Goal: Task Accomplishment & Management: Manage account settings

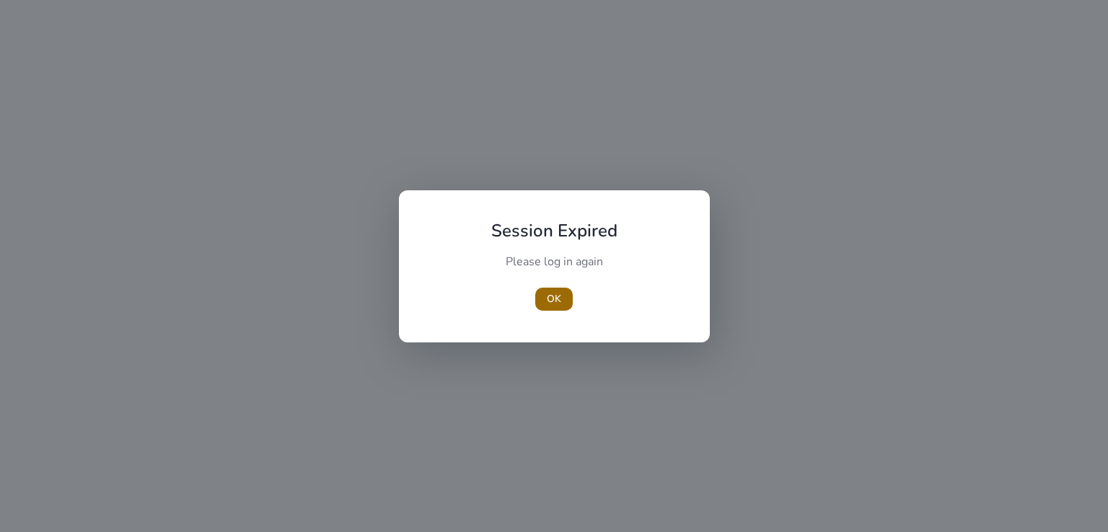
click at [548, 297] on span "OK" at bounding box center [554, 298] width 14 height 15
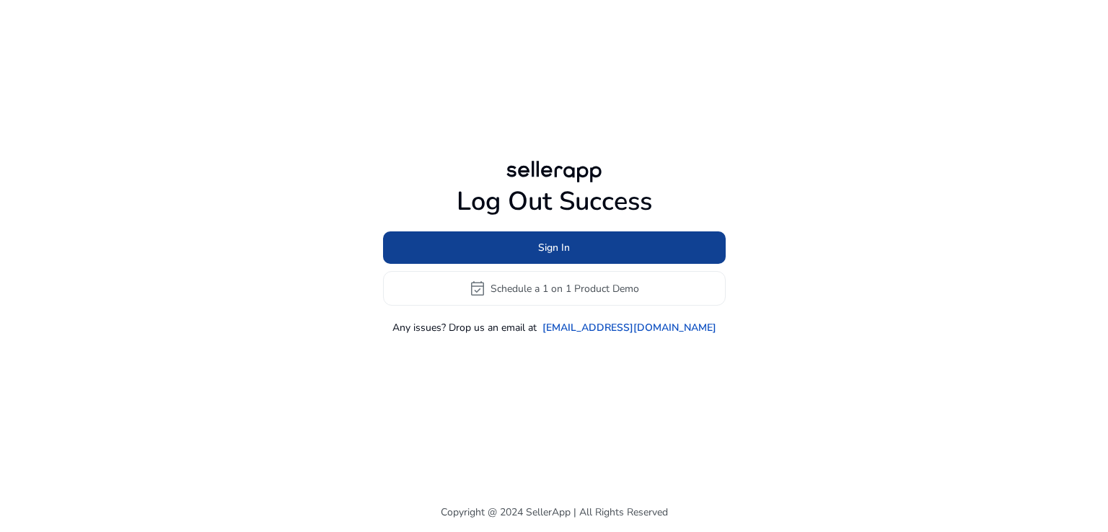
click at [572, 255] on span at bounding box center [554, 248] width 343 height 35
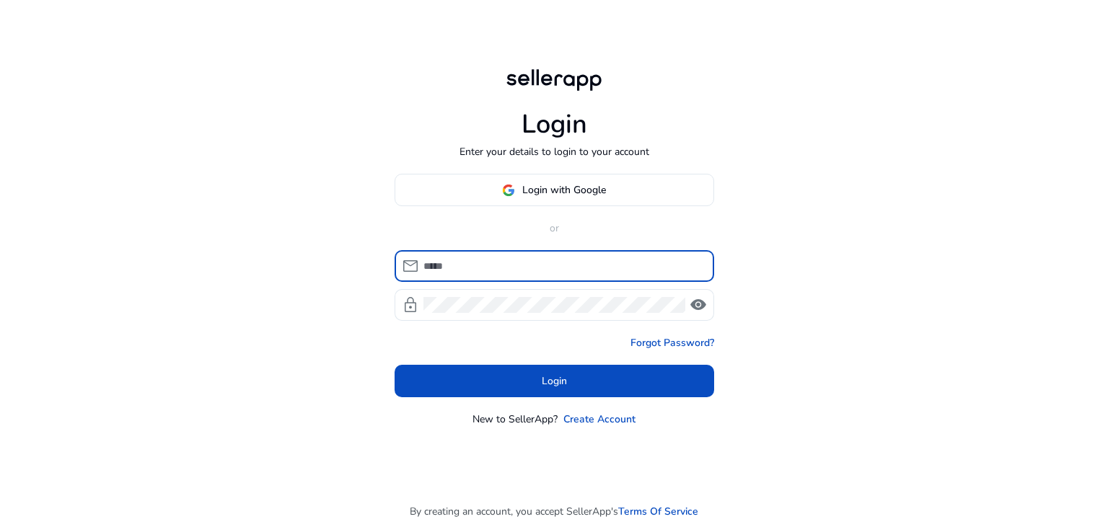
type input "**********"
click at [558, 265] on input "**********" at bounding box center [563, 266] width 279 height 16
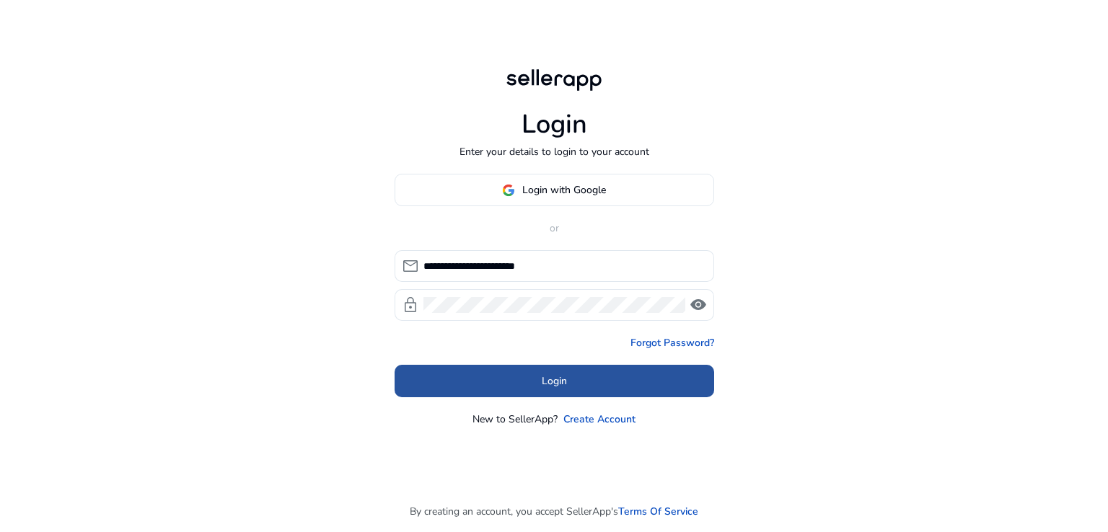
click at [444, 387] on span at bounding box center [555, 381] width 320 height 35
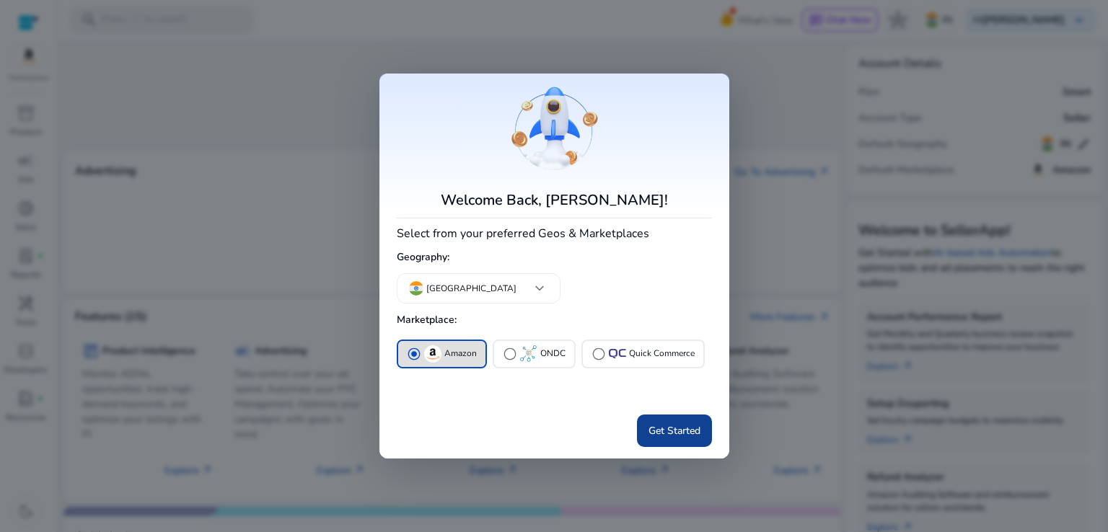
click at [677, 426] on span "Get Started" at bounding box center [675, 431] width 52 height 15
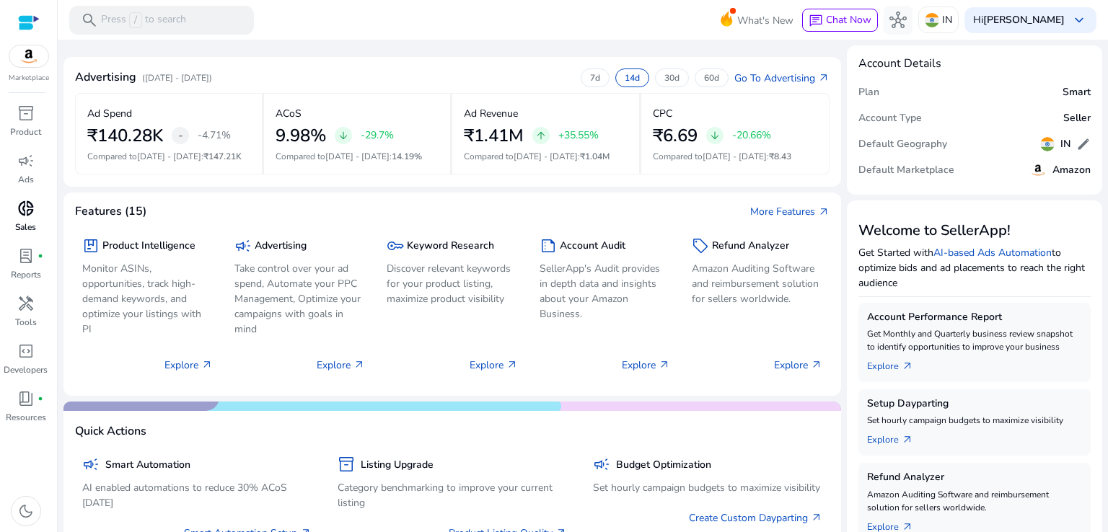
click at [23, 212] on span "donut_small" at bounding box center [25, 208] width 17 height 17
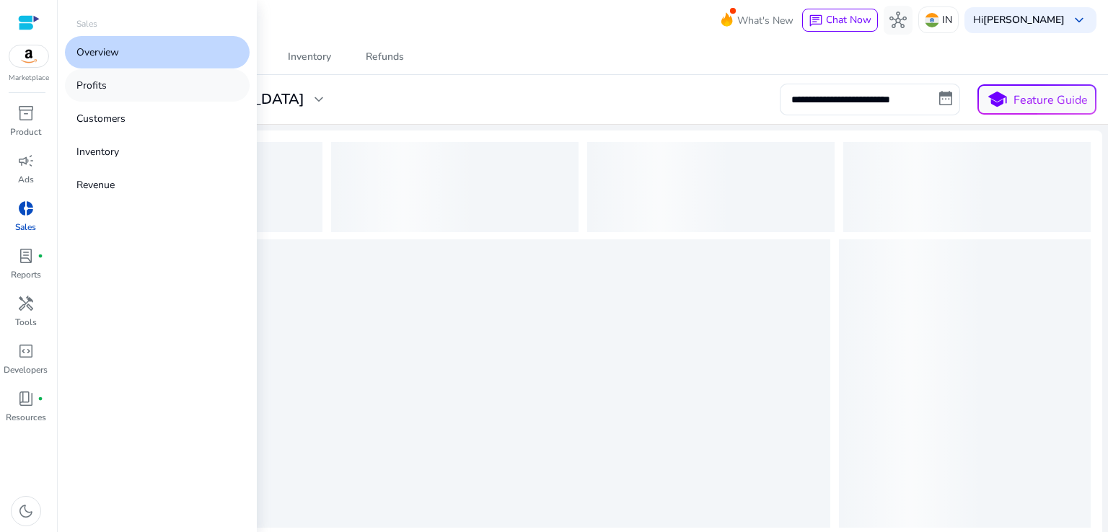
click at [157, 89] on link "Profits" at bounding box center [157, 85] width 185 height 32
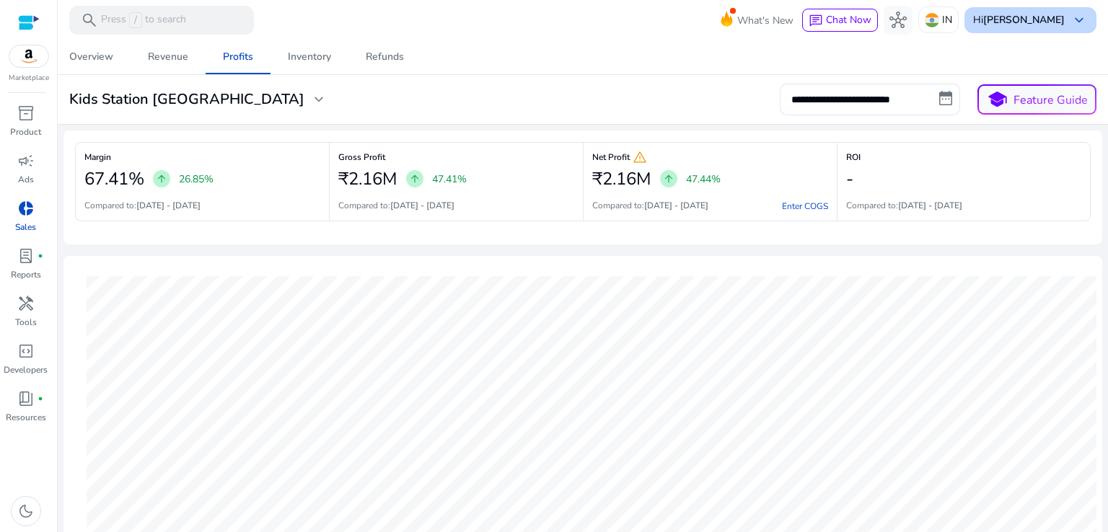
click at [999, 18] on b "[PERSON_NAME]" at bounding box center [1024, 20] width 82 height 14
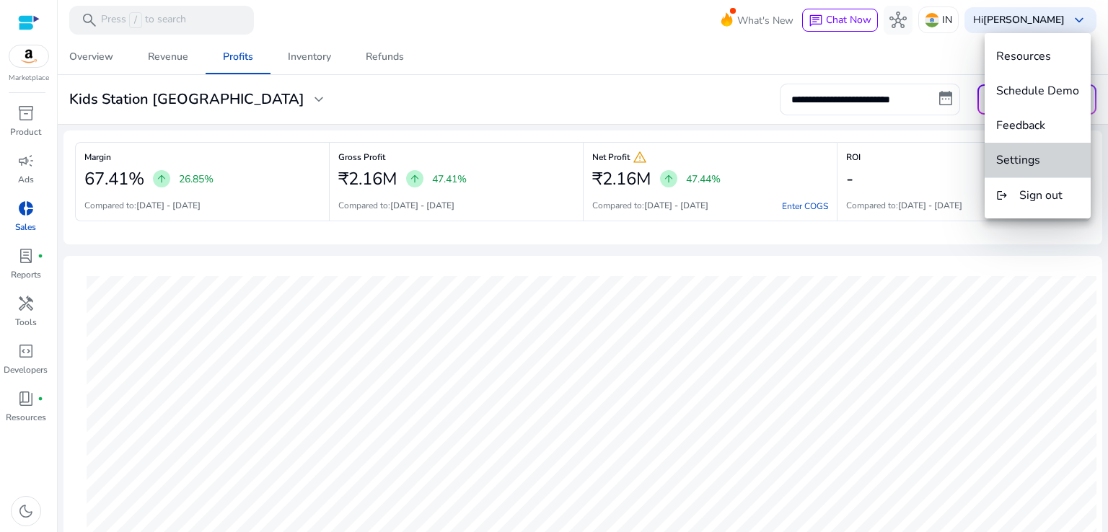
click at [1039, 148] on button "Settings" at bounding box center [1038, 160] width 106 height 35
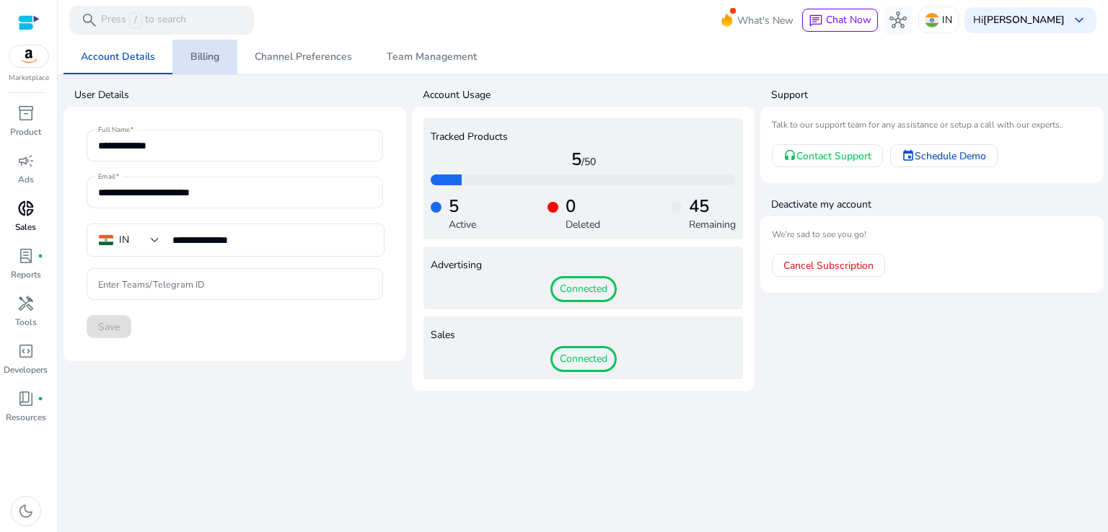
click at [218, 61] on span "Billing" at bounding box center [204, 57] width 29 height 10
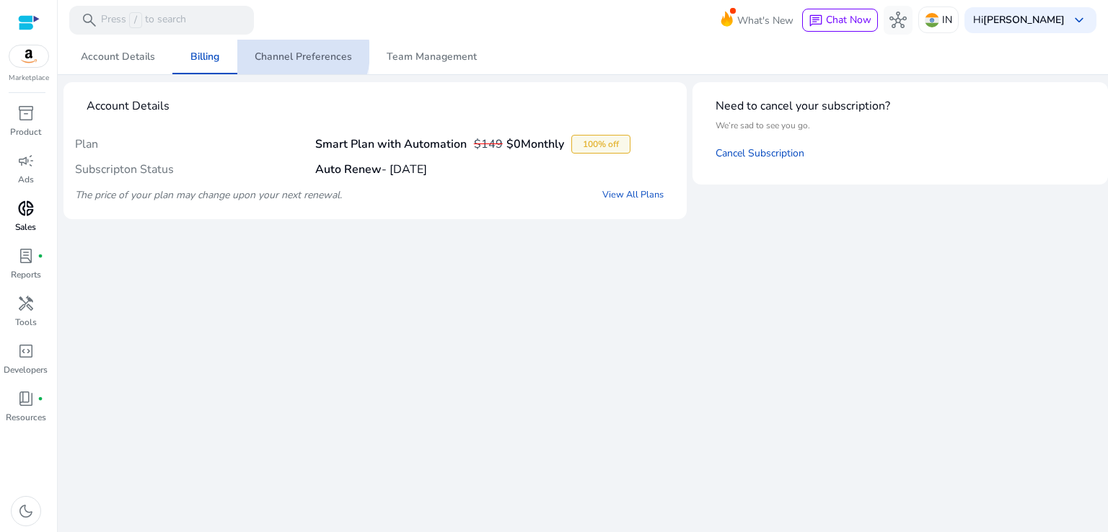
click at [284, 53] on span "Channel Preferences" at bounding box center [303, 57] width 97 height 10
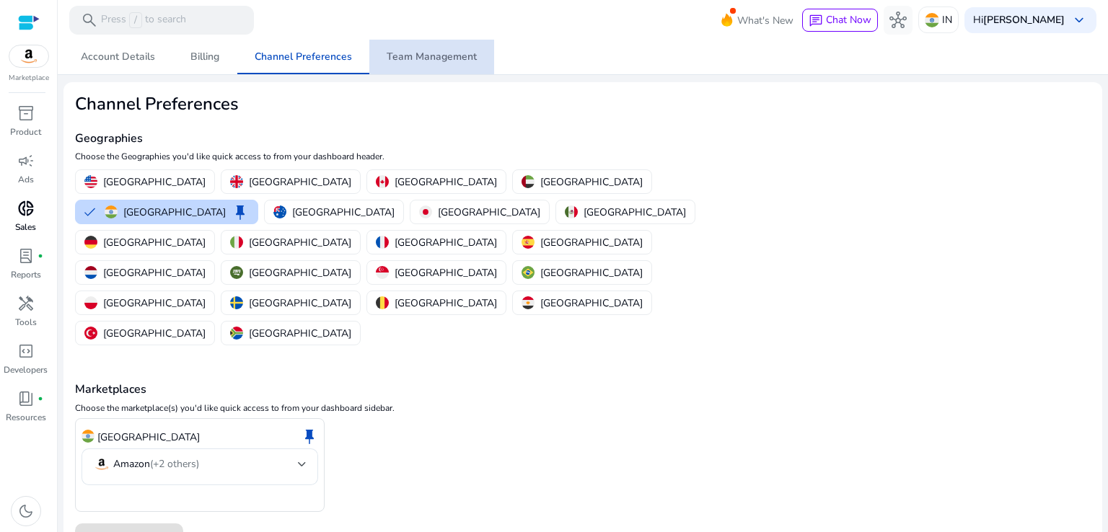
click at [432, 45] on span "Team Management" at bounding box center [432, 57] width 90 height 35
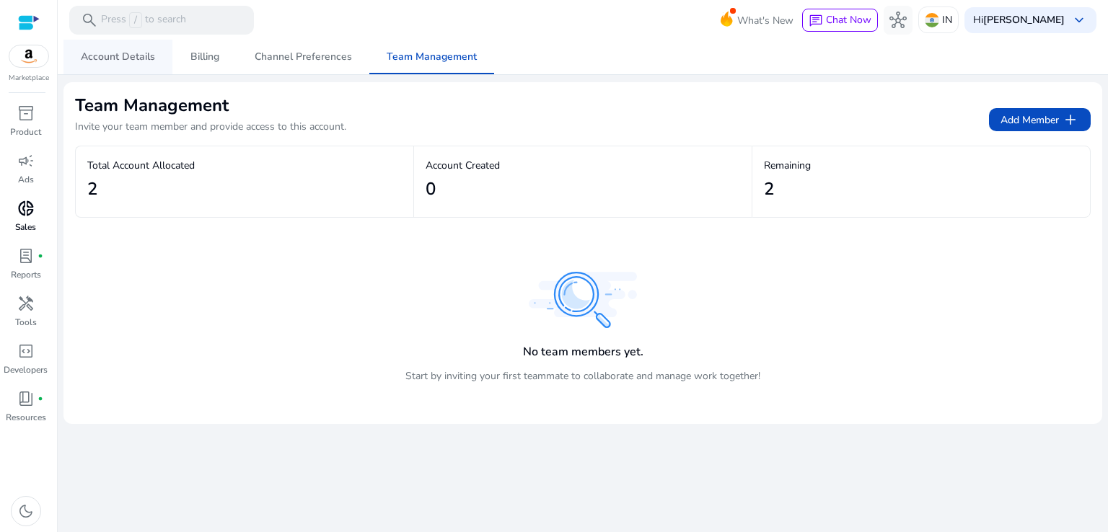
click at [139, 58] on span "Account Details" at bounding box center [118, 57] width 74 height 10
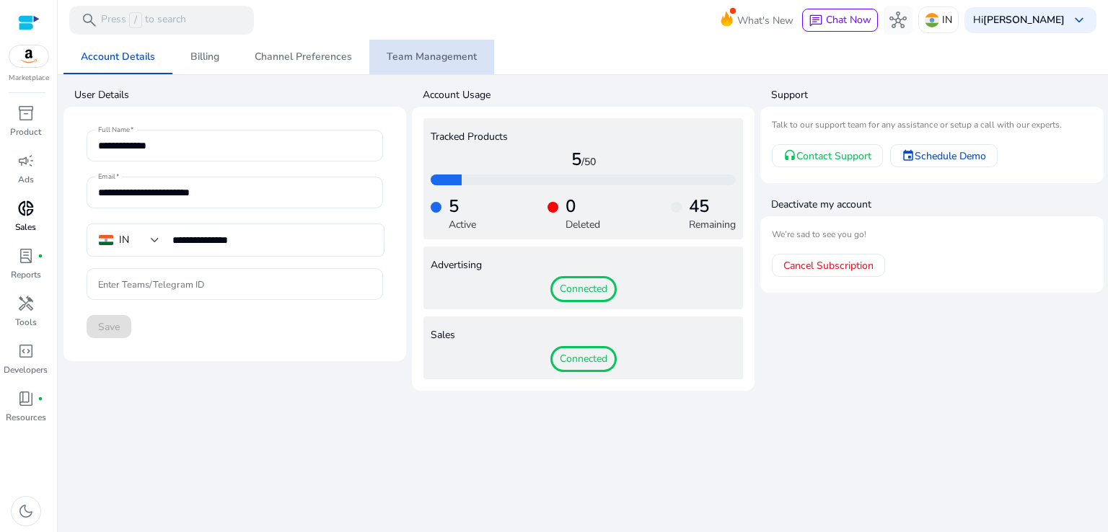
click at [434, 58] on span "Team Management" at bounding box center [432, 57] width 90 height 10
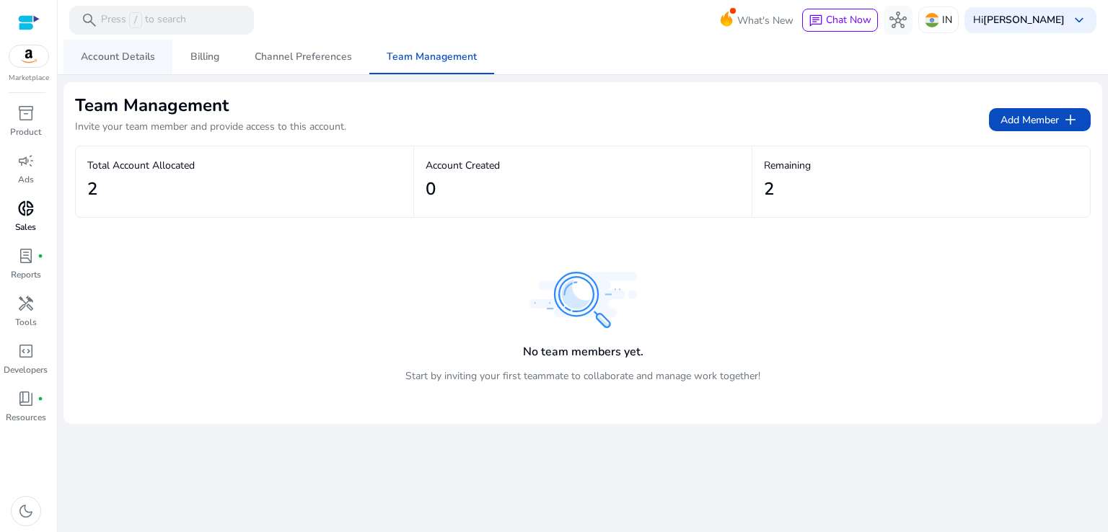
click at [123, 68] on span "Account Details" at bounding box center [118, 57] width 74 height 35
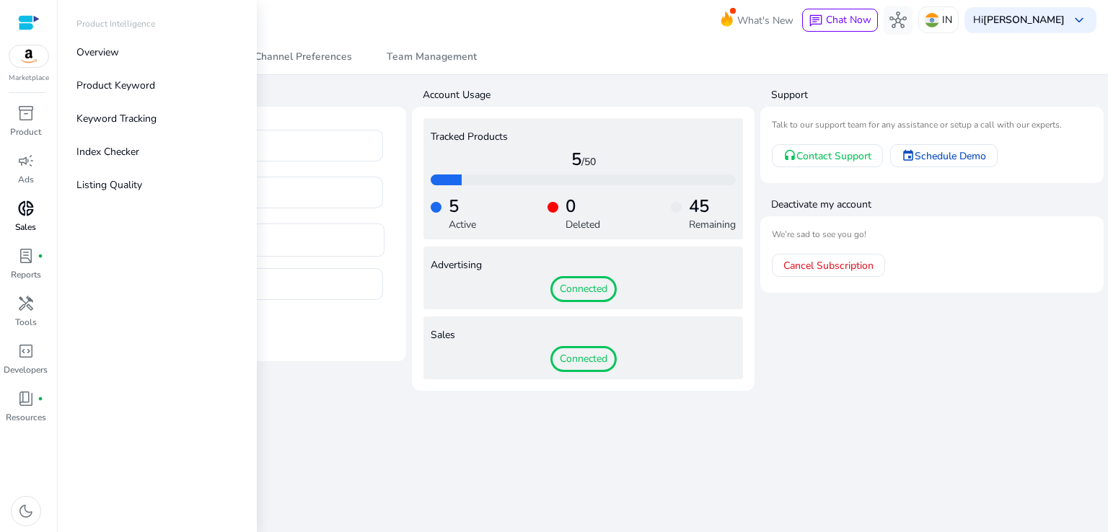
click at [25, 221] on p "Sales" at bounding box center [25, 227] width 21 height 13
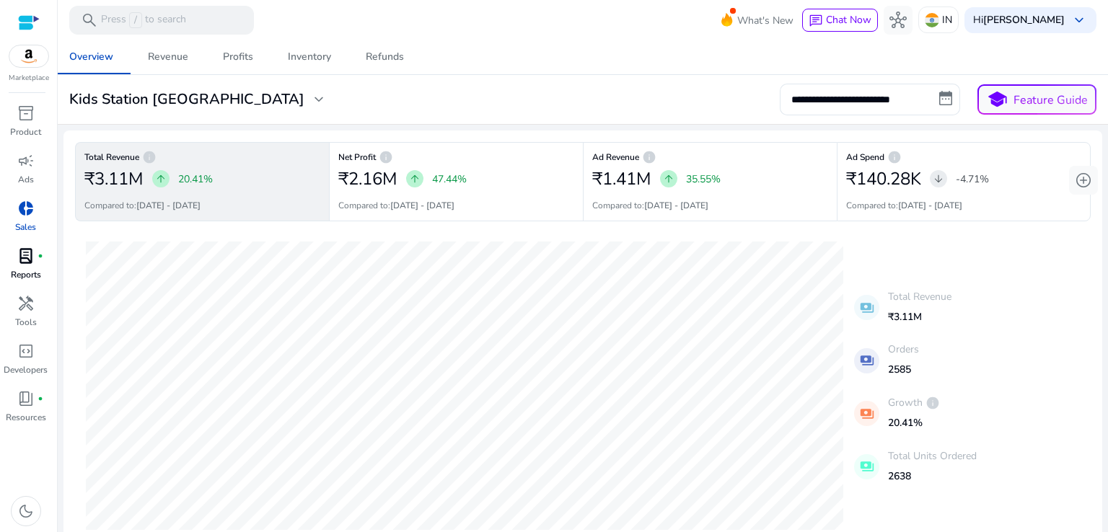
click at [21, 273] on p "Reports" at bounding box center [26, 274] width 30 height 13
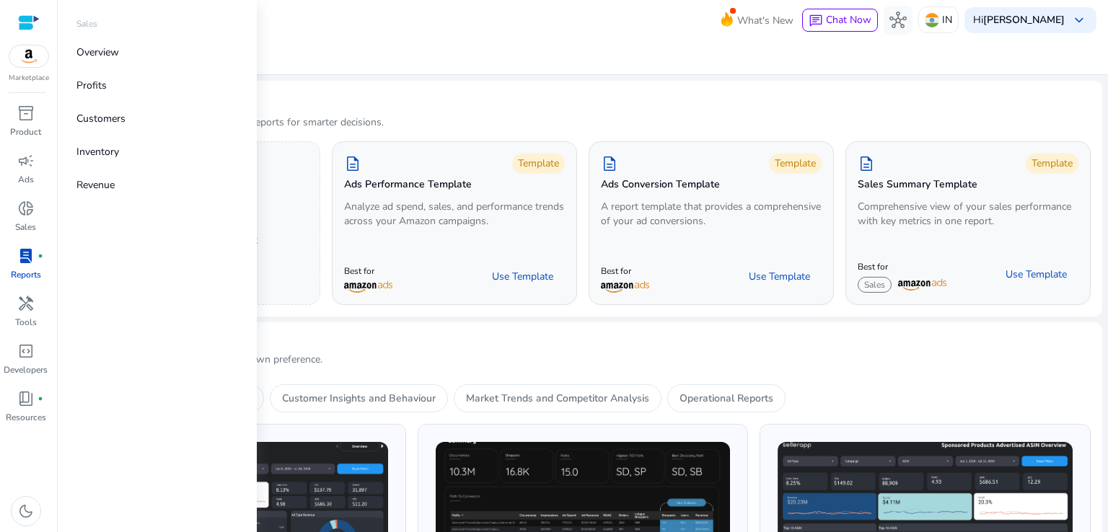
click at [22, 216] on span "donut_small" at bounding box center [25, 208] width 17 height 17
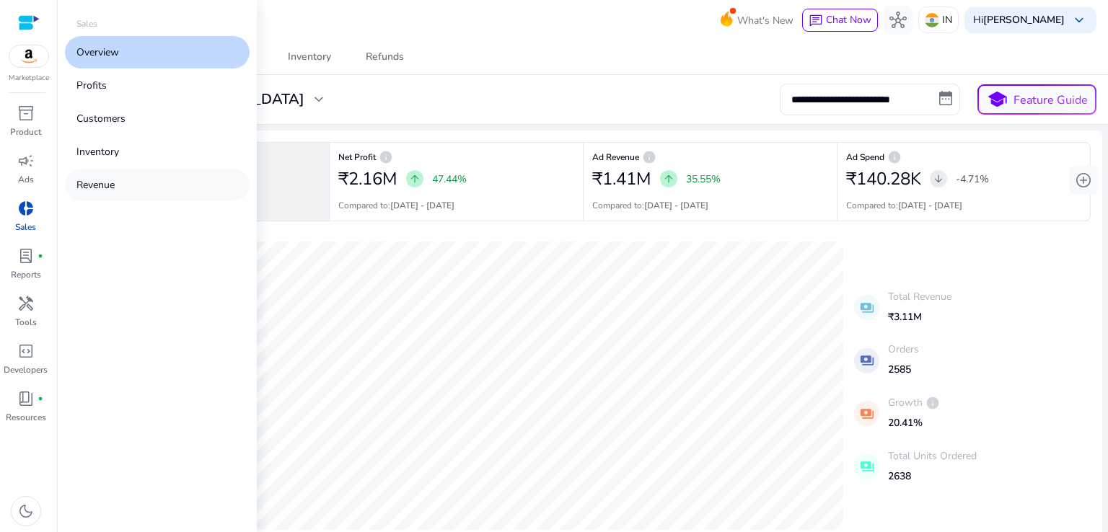
click at [123, 177] on link "Revenue" at bounding box center [157, 185] width 185 height 32
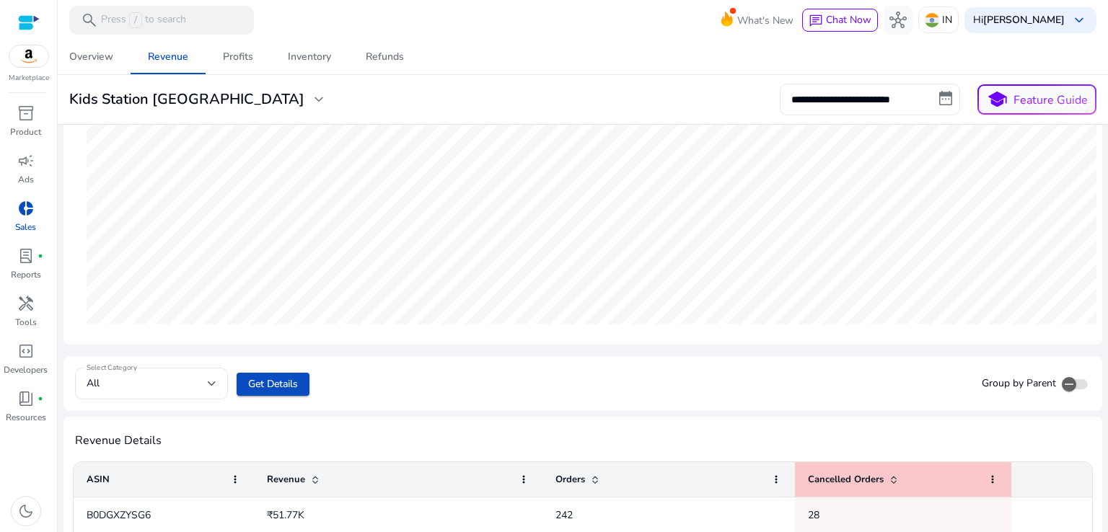
scroll to position [253, 0]
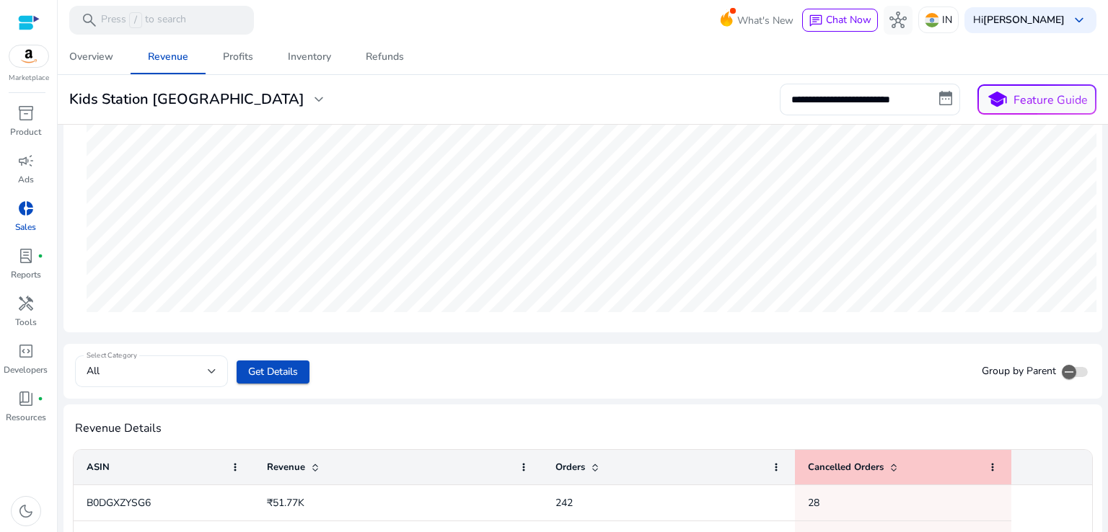
click at [190, 372] on div "All" at bounding box center [147, 372] width 121 height 16
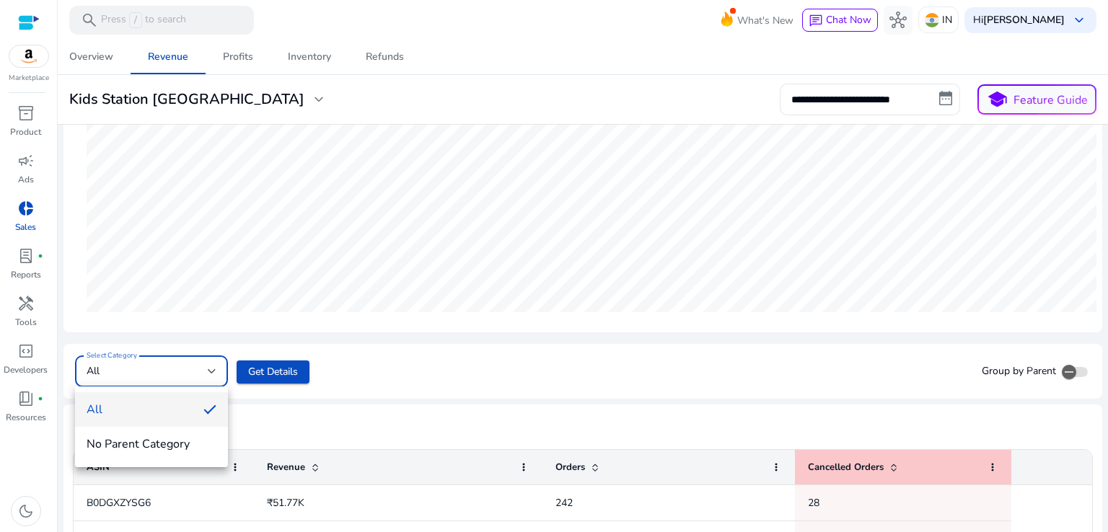
click at [372, 387] on div at bounding box center [554, 266] width 1108 height 532
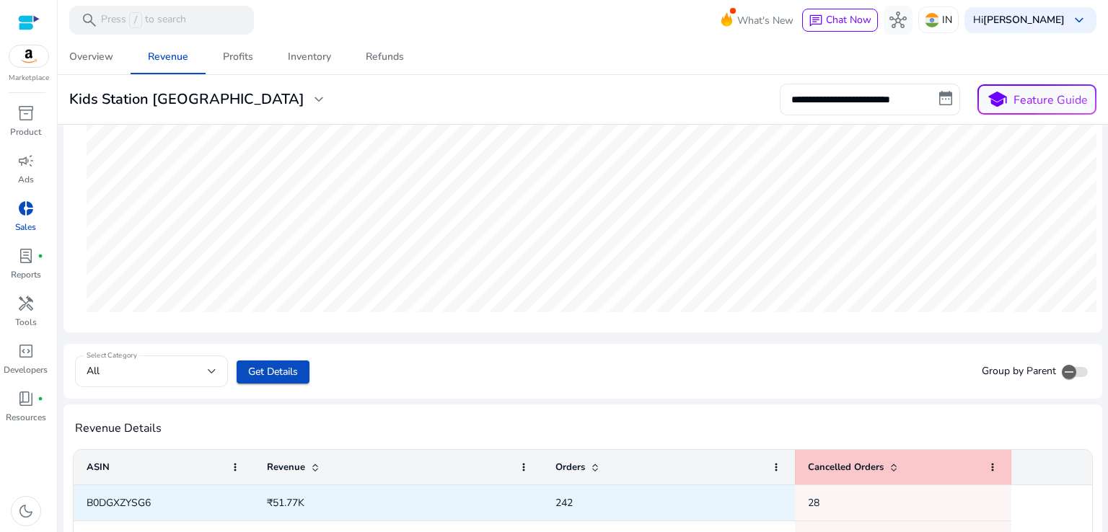
scroll to position [408, 0]
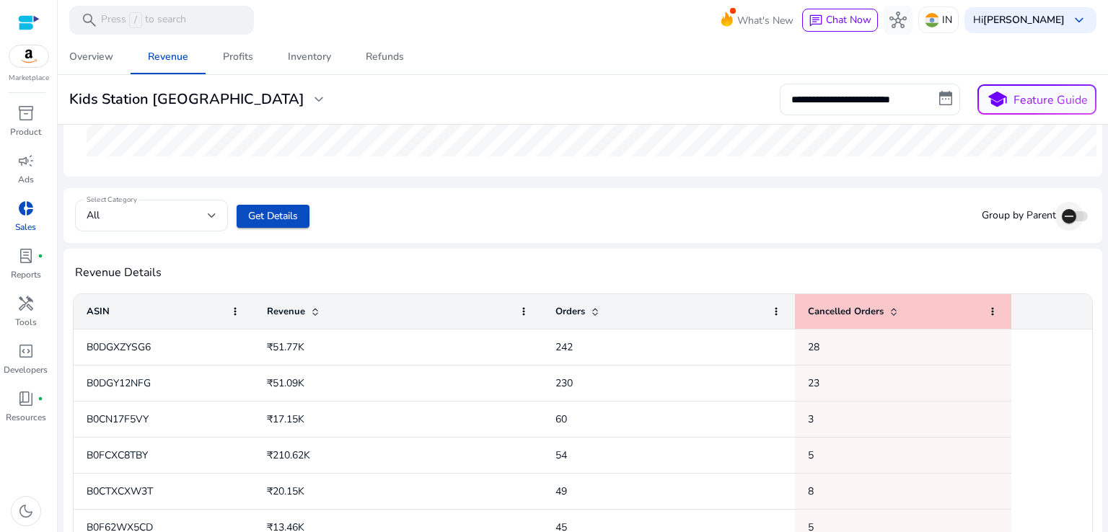
click at [1080, 216] on span "button" at bounding box center [1075, 216] width 26 height 10
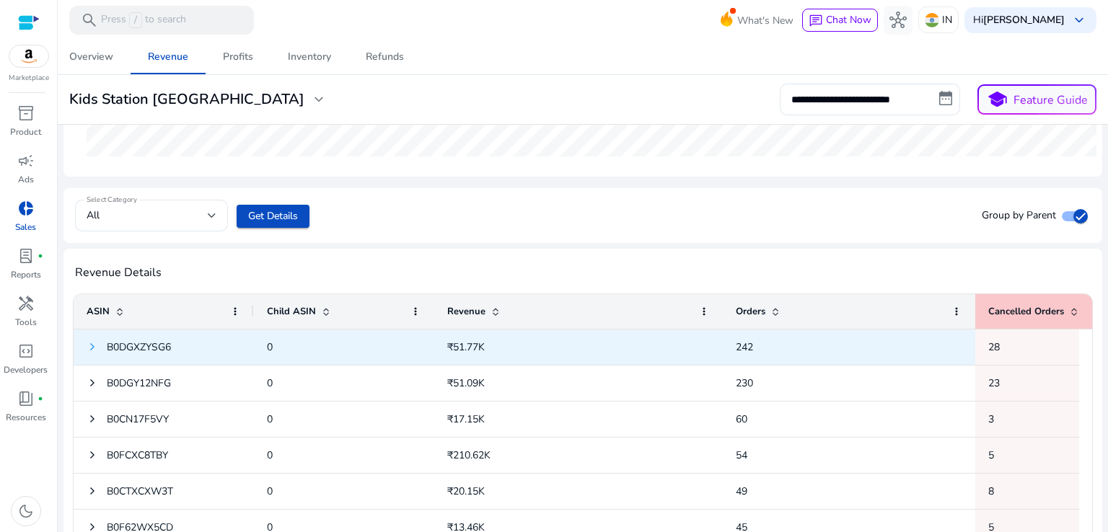
click at [91, 346] on span at bounding box center [93, 347] width 12 height 12
